Goal: Task Accomplishment & Management: Use online tool/utility

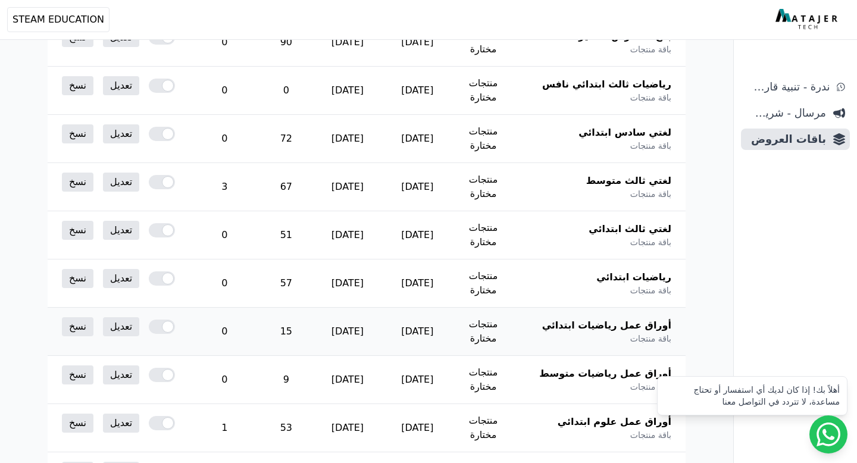
scroll to position [362, 0]
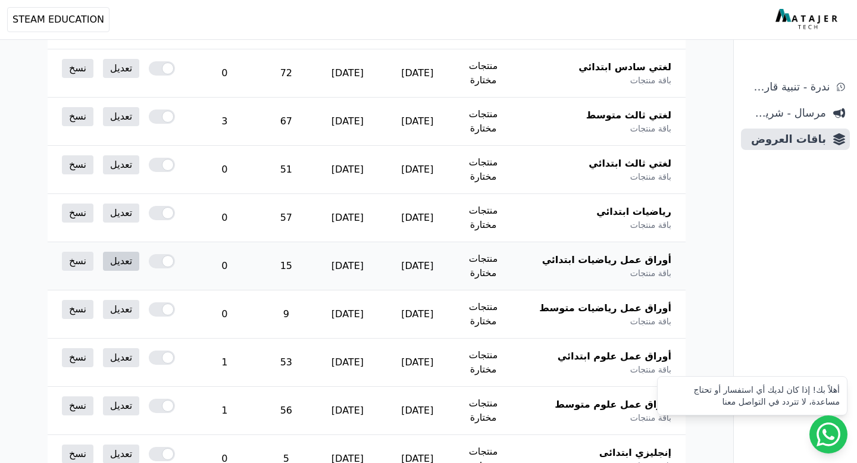
click at [107, 252] on link "تعديل" at bounding box center [121, 261] width 36 height 19
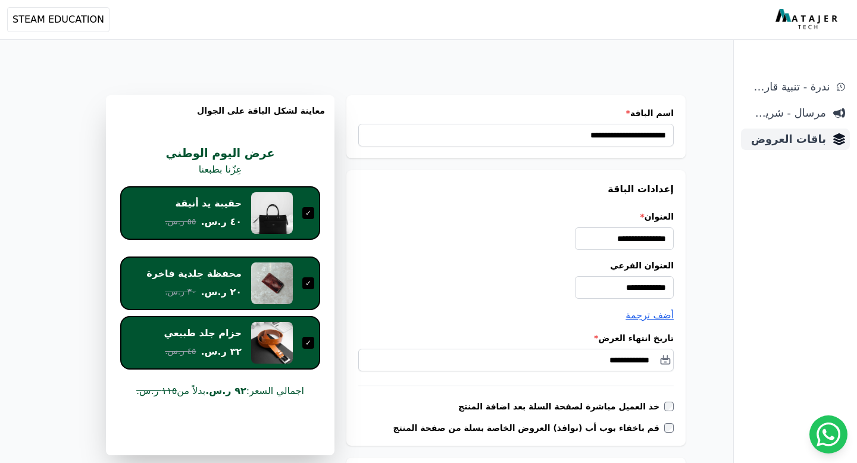
click at [803, 137] on span "باقات العروض" at bounding box center [786, 139] width 80 height 17
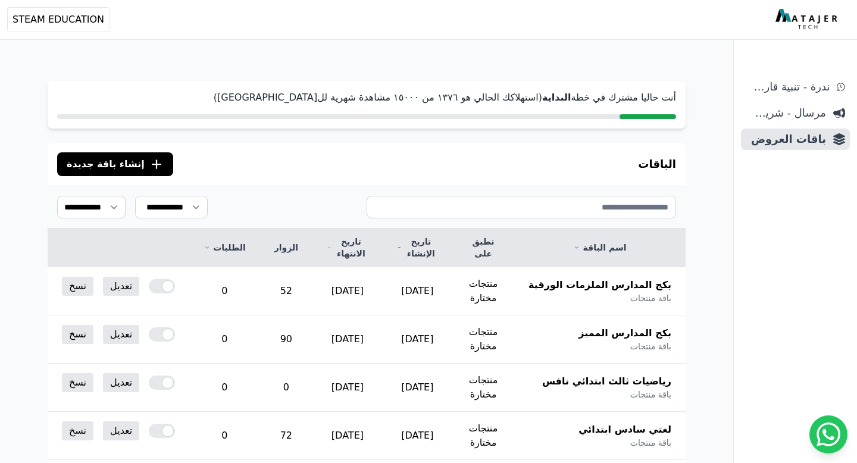
click at [112, 166] on span "إنشاء باقة جديدة" at bounding box center [106, 164] width 78 height 14
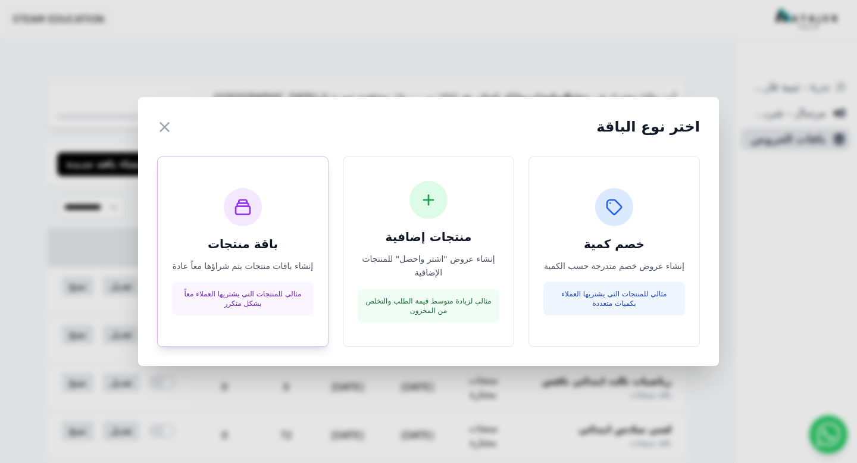
click at [262, 240] on h3 "باقة منتجات" at bounding box center [243, 244] width 142 height 17
